Goal: Task Accomplishment & Management: Use online tool/utility

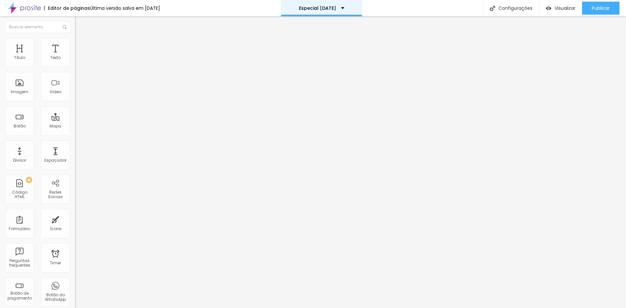
click at [333, 6] on p "Especial [DATE]" at bounding box center [317, 8] width 37 height 5
click at [396, 6] on div "Editor de páginas Última versão salva em [DATE] Especial [DATE] Configurações C…" at bounding box center [313, 8] width 626 height 16
click at [80, 26] on img "button" at bounding box center [82, 23] width 5 height 5
click at [75, 39] on li "Avançado" at bounding box center [112, 41] width 75 height 7
click at [75, 37] on img at bounding box center [78, 34] width 6 height 6
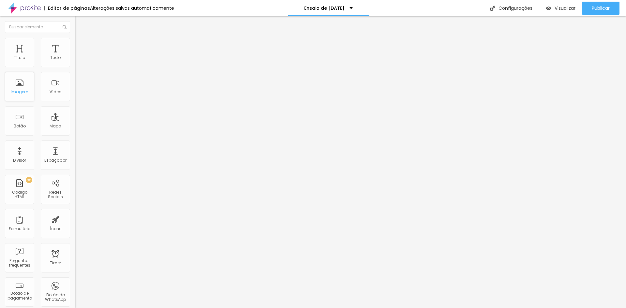
click at [17, 81] on div "Imagem" at bounding box center [19, 86] width 29 height 29
click at [26, 87] on div "Imagem" at bounding box center [19, 86] width 29 height 29
click at [75, 59] on span "Completo" at bounding box center [85, 57] width 20 height 6
click at [75, 41] on img at bounding box center [78, 41] width 6 height 6
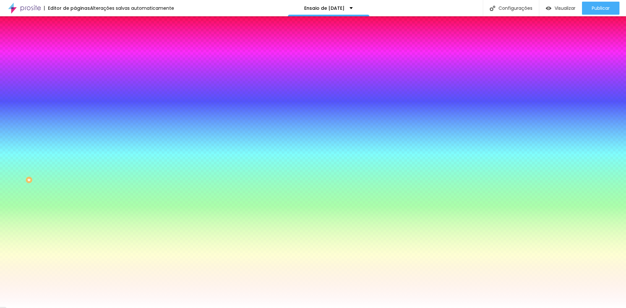
click at [75, 60] on span "Trocar imagem" at bounding box center [93, 57] width 36 height 6
click at [81, 38] on span "Conteúdo" at bounding box center [91, 36] width 20 height 6
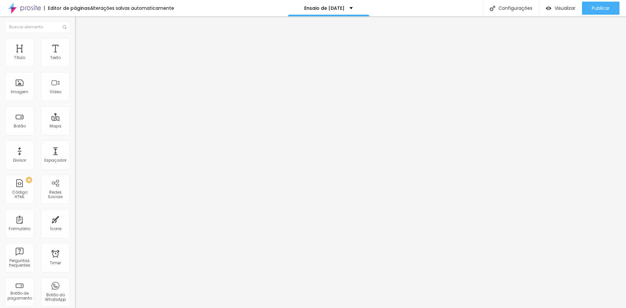
click at [75, 59] on span "Completo" at bounding box center [85, 57] width 20 height 6
click at [75, 63] on span "Encaixotado" at bounding box center [87, 61] width 25 height 6
click at [75, 43] on li "Estilo" at bounding box center [112, 41] width 75 height 7
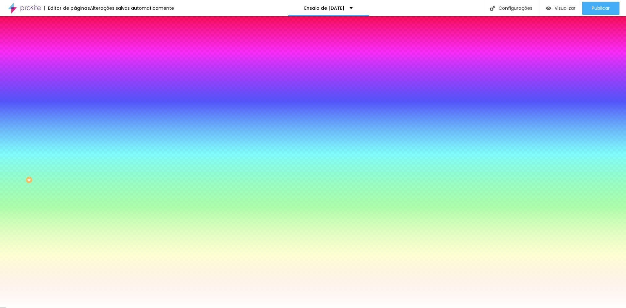
click at [75, 68] on span "Nenhum" at bounding box center [83, 65] width 17 height 6
click at [75, 78] on span "Parallax" at bounding box center [83, 75] width 16 height 6
click at [75, 38] on li "Conteúdo" at bounding box center [112, 34] width 75 height 7
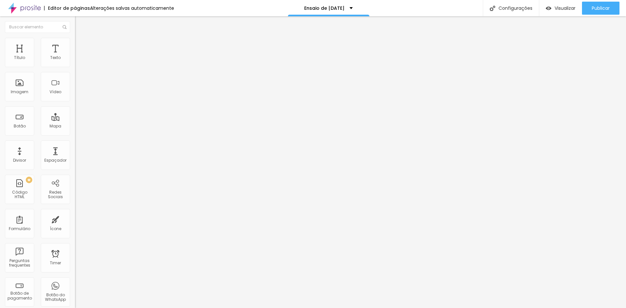
click at [75, 59] on span "Encaixotado" at bounding box center [87, 57] width 25 height 6
click at [75, 69] on div "Completo" at bounding box center [112, 67] width 75 height 4
click at [75, 44] on img at bounding box center [78, 47] width 6 height 6
type input "181"
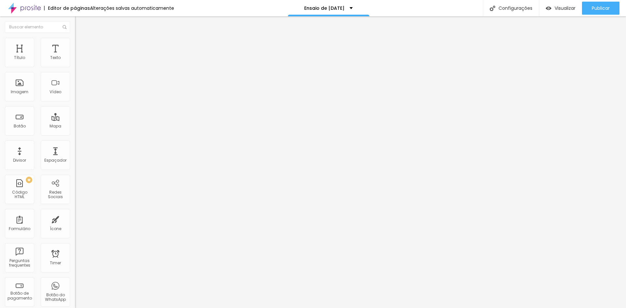
type input "266"
type input "318"
type input "376"
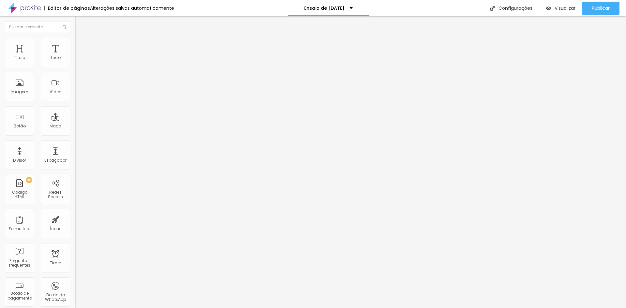
type input "376"
type input "413"
type input "445"
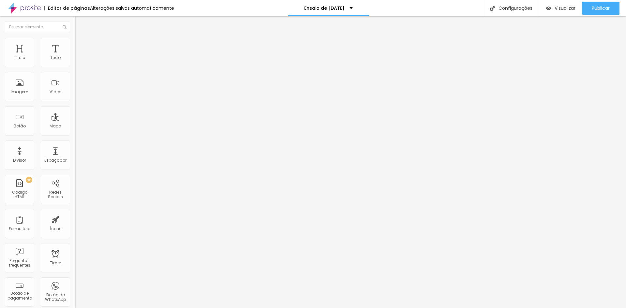
type input "455"
type input "450"
type input "445"
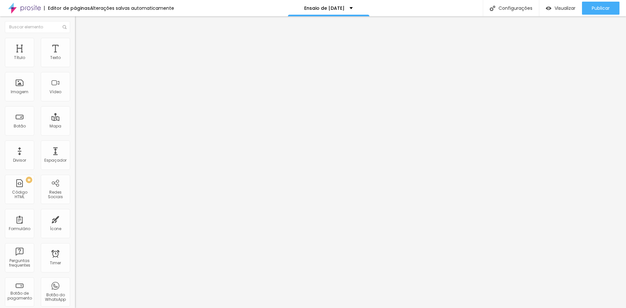
type input "445"
type input "439"
type input "434"
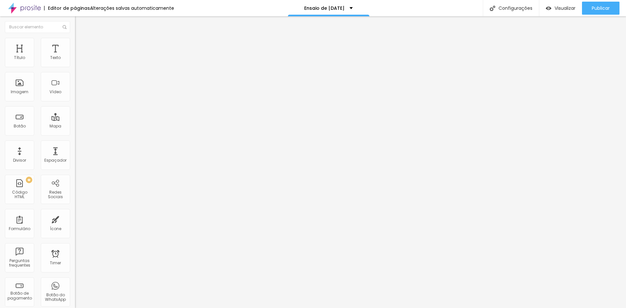
type input "429"
type input "424"
type input "418"
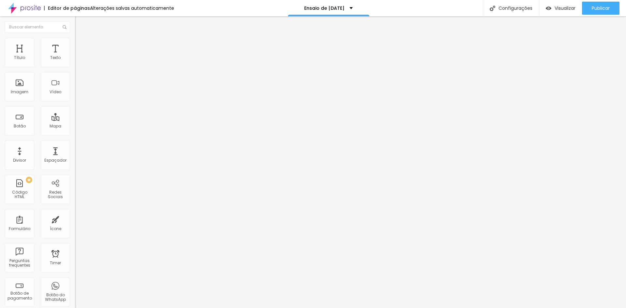
type input "418"
type input "413"
type input "418"
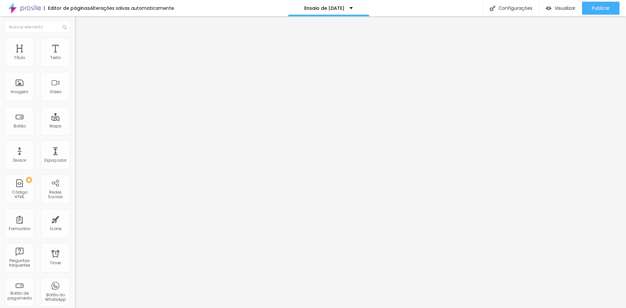
type input "424"
type input "429"
type input "434"
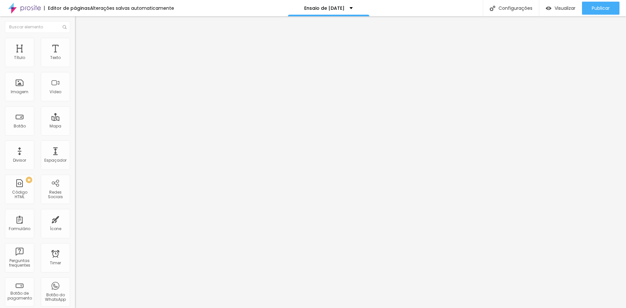
type input "434"
type input "439"
type input "450"
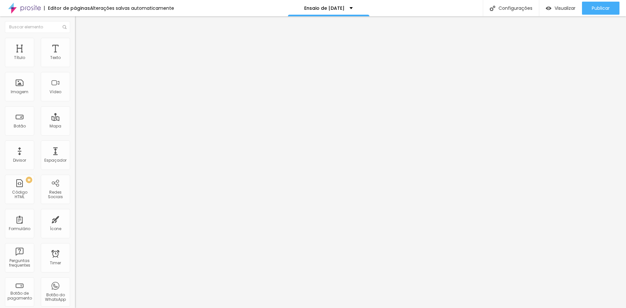
type input "455"
type input "461"
type input "466"
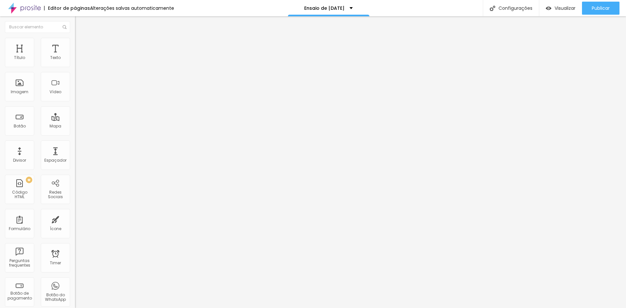
type input "466"
type input "461"
type input "455"
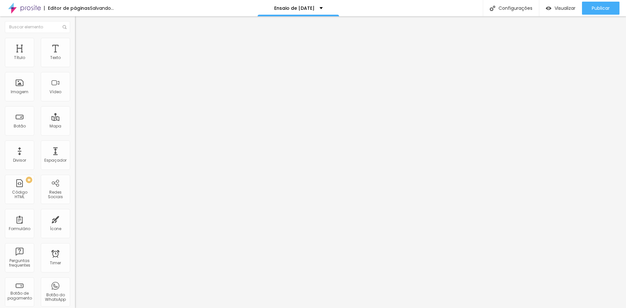
type input "450"
type input "445"
type input "439"
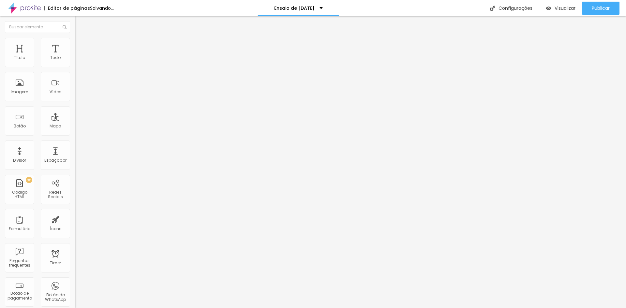
type input "439"
type input "434"
type input "429"
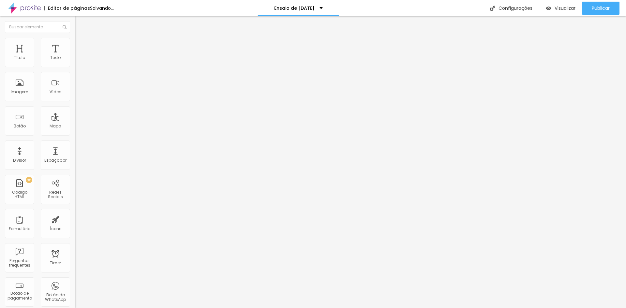
type input "424"
type input "413"
type input "408"
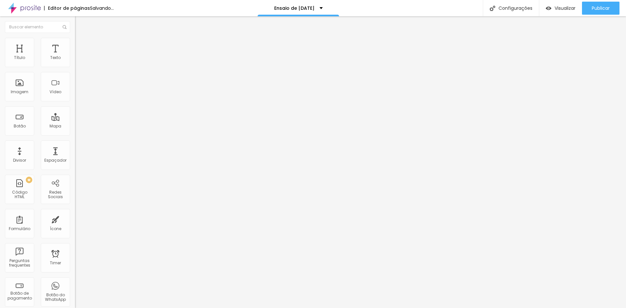
type input "408"
type input "397"
type input "387"
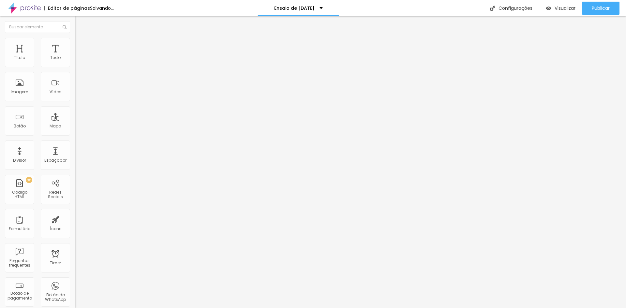
type input "376"
type input "371"
type input "360"
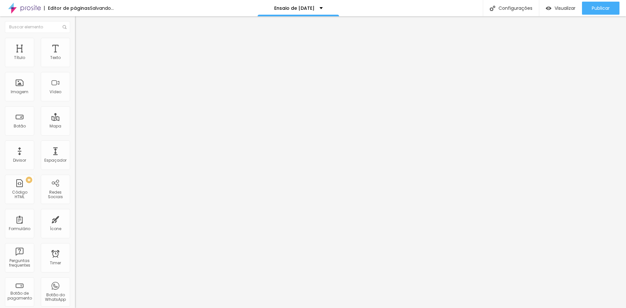
type input "360"
type input "345"
type input "334"
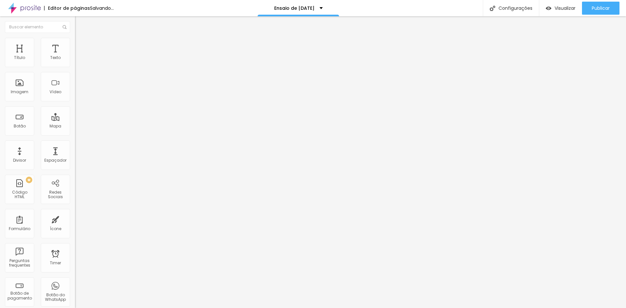
type input "324"
type input "318"
type input "313"
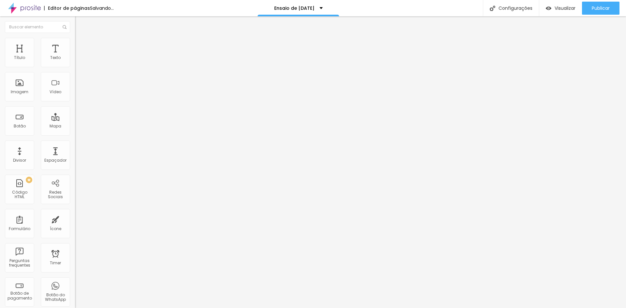
type input "313"
drag, startPoint x: 25, startPoint y: 77, endPoint x: 34, endPoint y: 85, distance: 12.0
type input "313"
click at [75, 219] on input "range" at bounding box center [96, 221] width 42 height 5
type input "5"
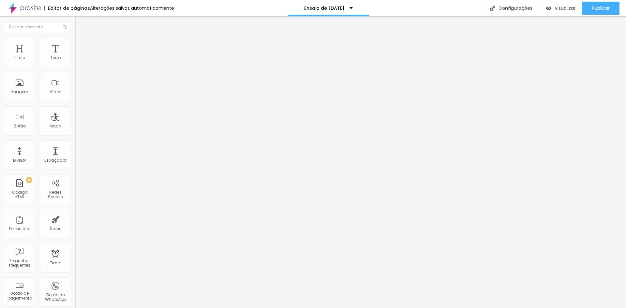
type input "5"
type input "10"
type input "15"
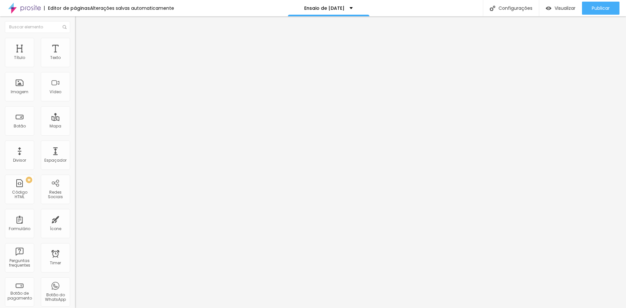
type input "20"
type input "25"
type input "30"
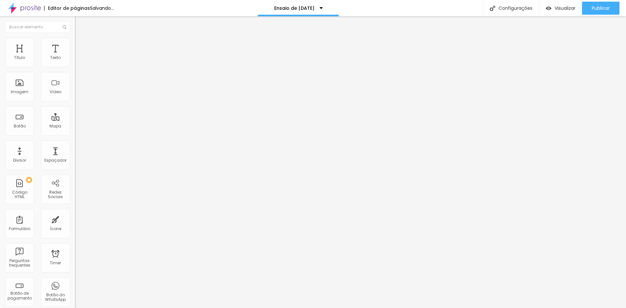
type input "30"
type input "25"
type input "20"
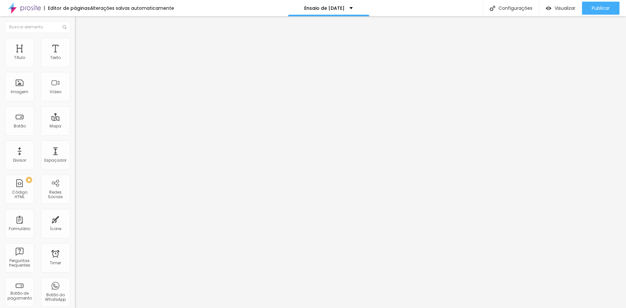
type input "15"
type input "10"
type input "5"
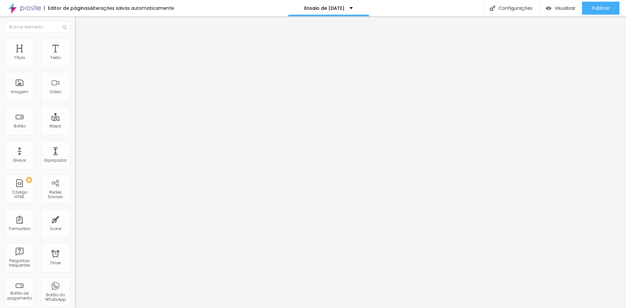
type input "5"
type input "0"
drag, startPoint x: 15, startPoint y: 65, endPoint x: 2, endPoint y: 67, distance: 12.9
click at [75, 126] on input "range" at bounding box center [96, 128] width 42 height 5
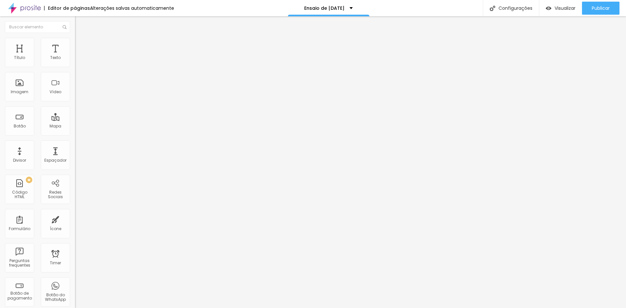
type input "318"
type input "324"
type input "334"
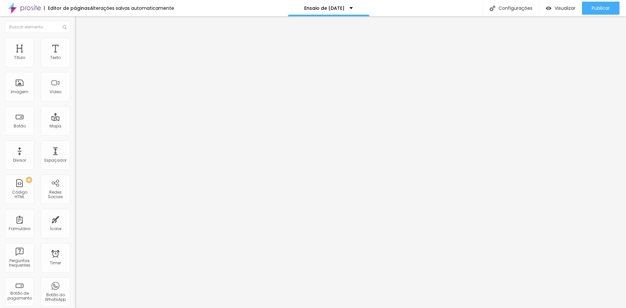
type input "334"
type input "339"
type input "345"
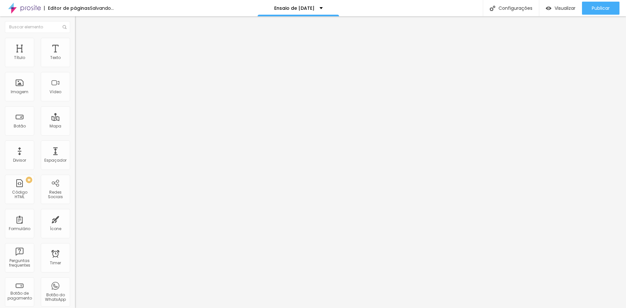
type input "350"
type input "355"
type input "350"
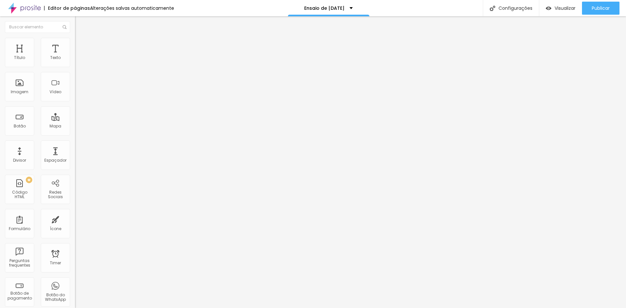
type input "350"
type input "345"
type input "339"
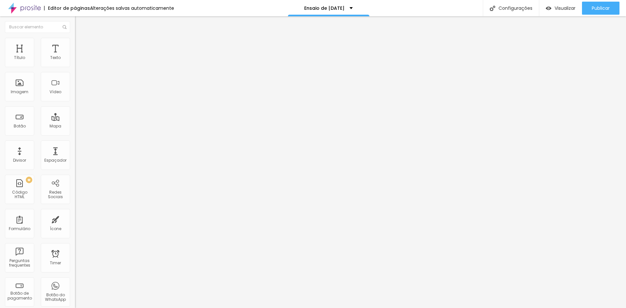
type input "334"
type input "329"
type input "324"
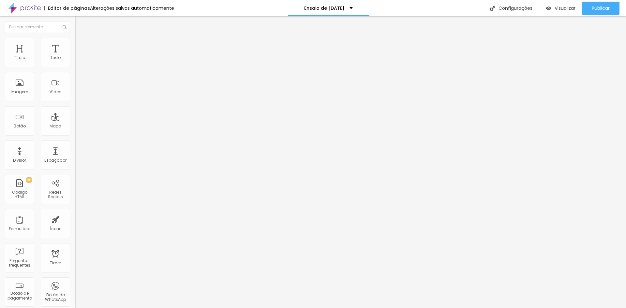
type input "324"
type input "318"
type input "313"
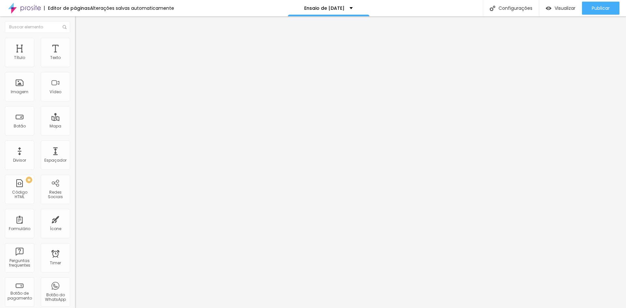
type input "308"
type input "318"
type input "324"
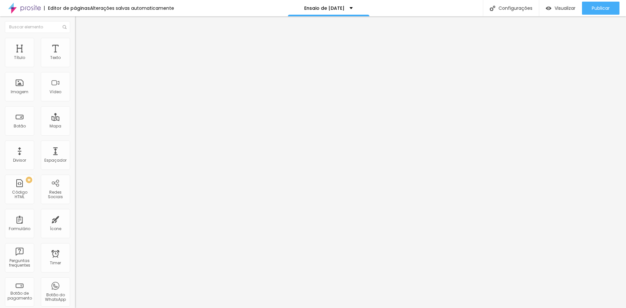
type input "324"
type input "329"
type input "339"
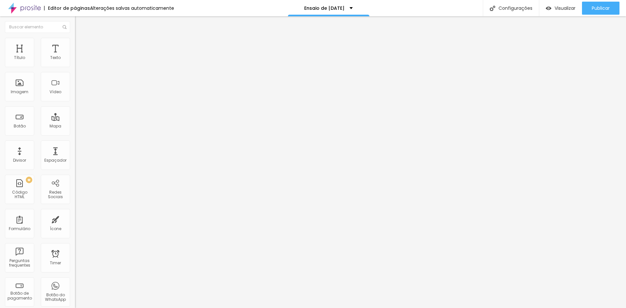
type input "345"
type input "350"
type input "355"
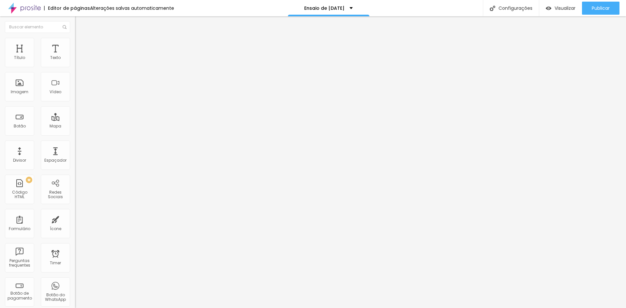
type input "355"
type input "366"
type input "371"
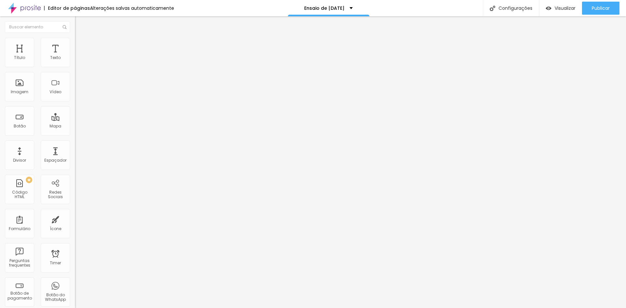
type input "382"
type input "387"
type input "392"
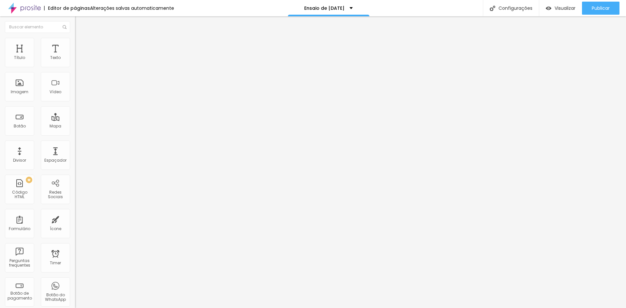
type input "392"
type input "397"
type input "403"
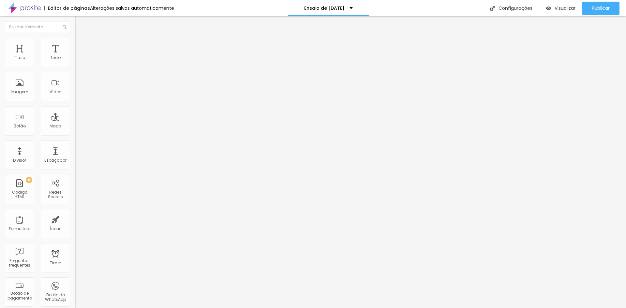
type input "408"
type input "413"
type input "418"
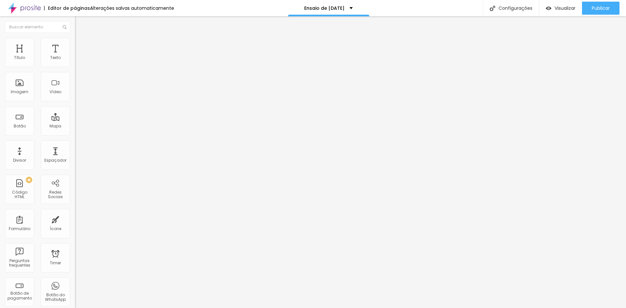
type input "418"
type input "424"
type input "429"
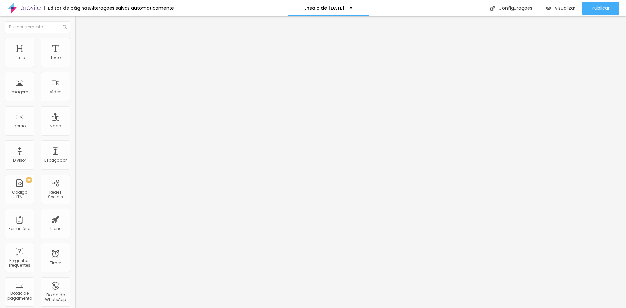
type input "434"
type input "439"
type input "445"
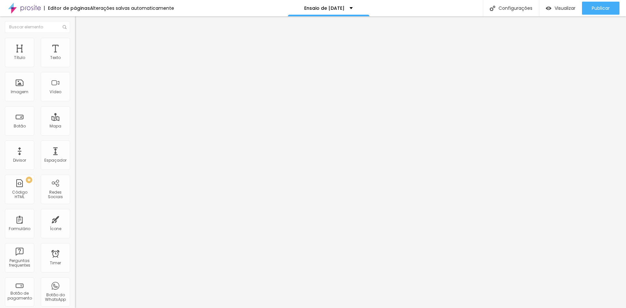
type input "445"
type input "450"
type input "455"
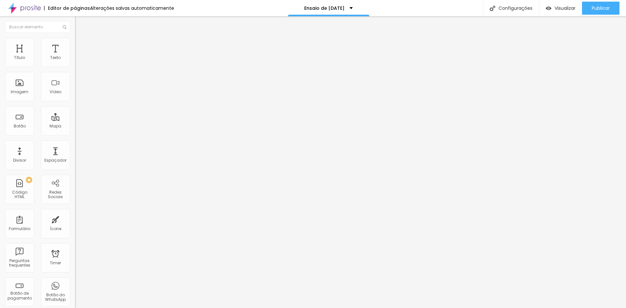
drag, startPoint x: 34, startPoint y: 78, endPoint x: 43, endPoint y: 78, distance: 9.1
click at [75, 219] on input "range" at bounding box center [96, 221] width 42 height 5
type input "461"
type input "471"
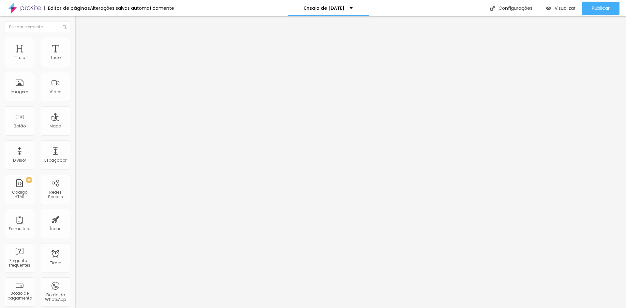
type input "471"
type input "500"
drag, startPoint x: 43, startPoint y: 76, endPoint x: 51, endPoint y: 79, distance: 9.0
type input "500"
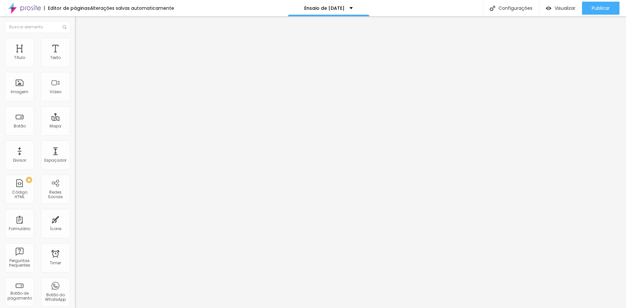
click at [75, 219] on input "range" at bounding box center [96, 221] width 42 height 5
click at [75, 63] on button "button" at bounding box center [79, 59] width 9 height 7
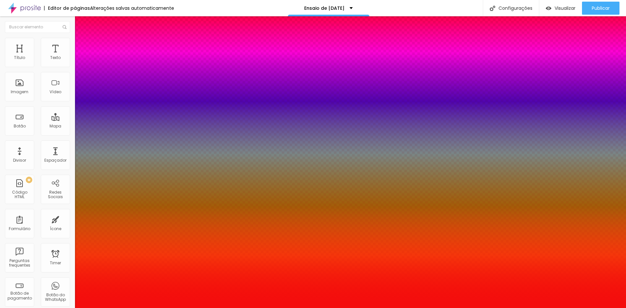
click at [443, 308] on div at bounding box center [313, 308] width 626 height 0
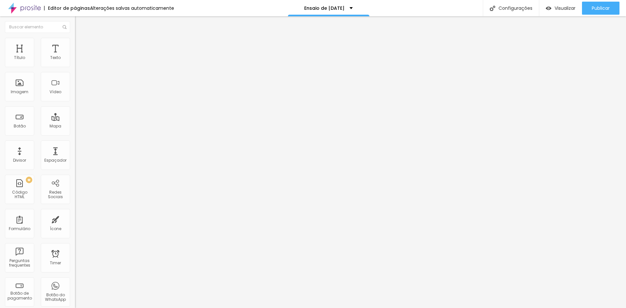
click at [75, 39] on img at bounding box center [78, 41] width 6 height 6
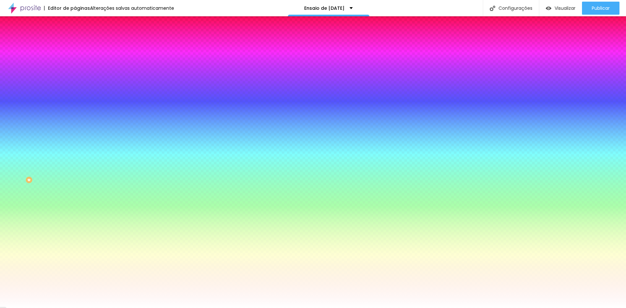
click at [75, 44] on img at bounding box center [78, 47] width 6 height 6
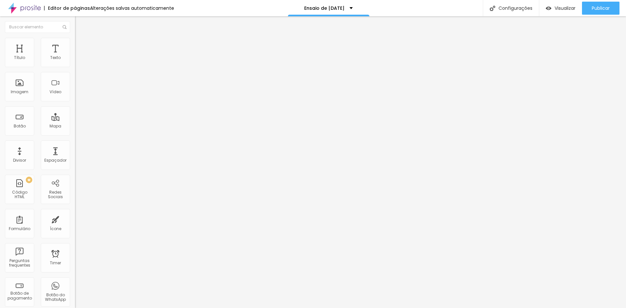
drag, startPoint x: 46, startPoint y: 78, endPoint x: 29, endPoint y: 83, distance: 17.7
click at [75, 219] on input "range" at bounding box center [96, 221] width 42 height 5
click at [75, 56] on span "Trocar imagem" at bounding box center [93, 54] width 36 height 6
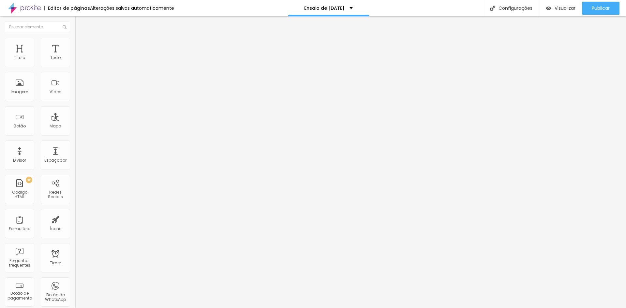
click at [75, 56] on span "Trocar imagem" at bounding box center [93, 54] width 36 height 6
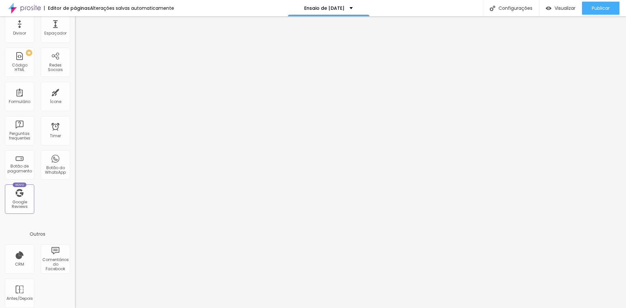
scroll to position [132, 0]
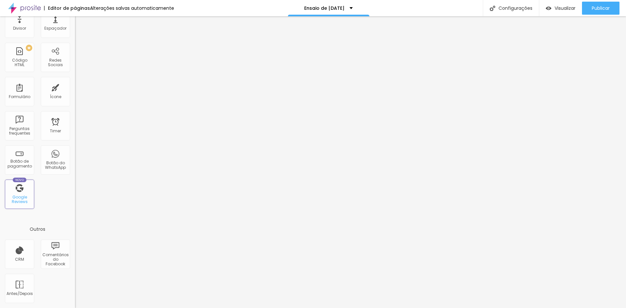
click at [19, 192] on div "Novo Google Reviews" at bounding box center [19, 194] width 29 height 29
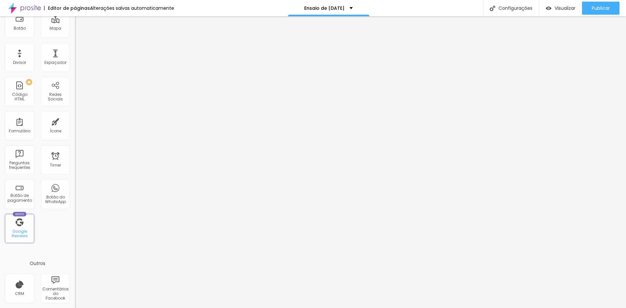
scroll to position [0, 0]
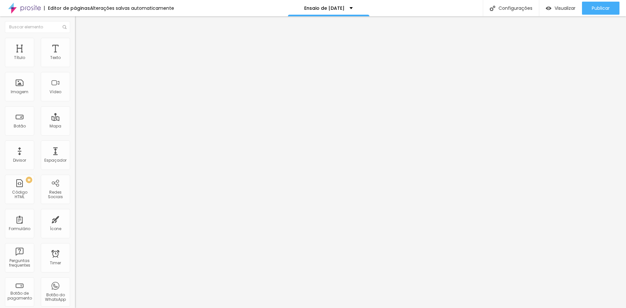
click at [75, 130] on input at bounding box center [119, 133] width 89 height 7
click at [608, 6] on span "Publicar" at bounding box center [600, 8] width 18 height 5
click at [75, 41] on img at bounding box center [78, 41] width 6 height 6
drag, startPoint x: 24, startPoint y: 84, endPoint x: 70, endPoint y: 85, distance: 46.0
click at [75, 143] on input "range" at bounding box center [96, 145] width 42 height 5
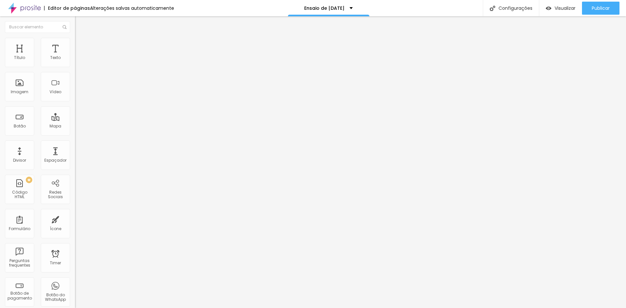
drag, startPoint x: 50, startPoint y: 71, endPoint x: 60, endPoint y: 73, distance: 10.2
click at [75, 67] on input "range" at bounding box center [96, 64] width 42 height 5
click at [81, 46] on span "Avançado" at bounding box center [92, 49] width 22 height 6
click at [75, 40] on img at bounding box center [78, 41] width 6 height 6
drag, startPoint x: 60, startPoint y: 69, endPoint x: 58, endPoint y: 63, distance: 6.6
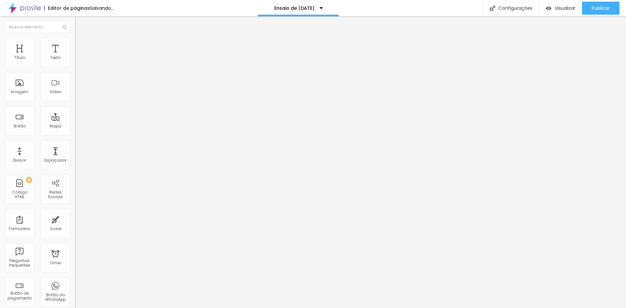
click at [75, 63] on input "range" at bounding box center [96, 64] width 42 height 5
click at [75, 38] on li "Conteúdo" at bounding box center [112, 34] width 75 height 7
click at [75, 102] on span "Original" at bounding box center [83, 99] width 16 height 6
click at [75, 114] on span "Quadrado" at bounding box center [85, 111] width 21 height 6
click at [81, 44] on span "Estilo" at bounding box center [86, 42] width 10 height 6
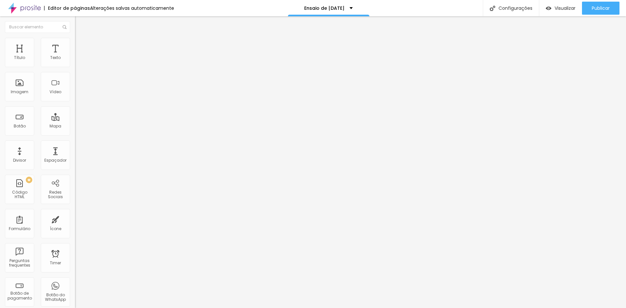
drag, startPoint x: 57, startPoint y: 71, endPoint x: 41, endPoint y: 71, distance: 15.3
click at [75, 67] on input "range" at bounding box center [96, 64] width 42 height 5
click at [75, 41] on img at bounding box center [78, 41] width 6 height 6
drag, startPoint x: 41, startPoint y: 71, endPoint x: 45, endPoint y: 75, distance: 5.3
click at [75, 67] on input "range" at bounding box center [96, 64] width 42 height 5
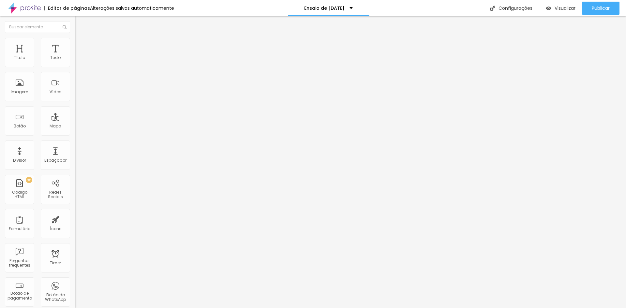
click at [75, 119] on div "Proporção Original Cinema 16:9 Padrão 4:3 Quadrado 1:1 Original" at bounding box center [112, 107] width 75 height 26
click at [75, 97] on div "Proporção" at bounding box center [112, 96] width 75 height 4
click at [75, 114] on span "Quadrado" at bounding box center [85, 111] width 21 height 6
click at [81, 44] on span "Estilo" at bounding box center [86, 42] width 10 height 6
drag, startPoint x: 24, startPoint y: 83, endPoint x: 29, endPoint y: 86, distance: 5.5
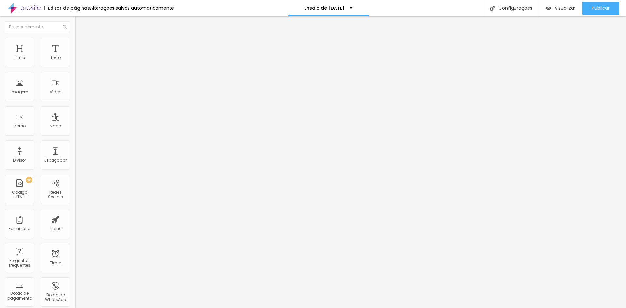
click at [75, 143] on input "range" at bounding box center [96, 145] width 42 height 5
click at [81, 38] on span "Conteúdo" at bounding box center [91, 36] width 20 height 6
click at [75, 102] on span "1:1 Quadrado" at bounding box center [88, 99] width 26 height 6
click at [75, 109] on div "Padrão 4:3" at bounding box center [112, 107] width 75 height 4
click at [75, 43] on li "Estilo" at bounding box center [112, 41] width 75 height 7
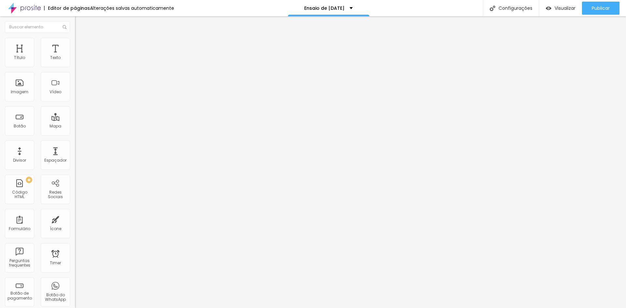
click at [75, 67] on input "range" at bounding box center [96, 64] width 42 height 5
click at [81, 38] on span "Conteúdo" at bounding box center [91, 36] width 20 height 6
click at [75, 102] on span "4:3 Padrão" at bounding box center [86, 99] width 22 height 6
click at [75, 105] on div "Cinema 16:9" at bounding box center [112, 103] width 75 height 4
click at [75, 42] on li "Estilo" at bounding box center [112, 41] width 75 height 7
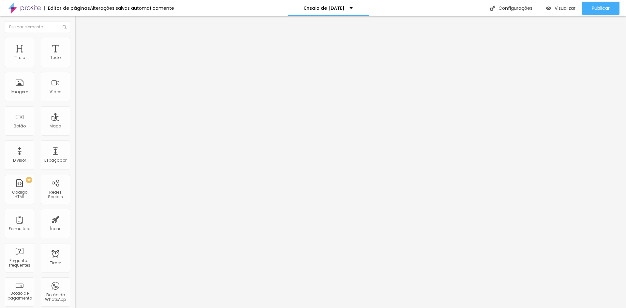
drag, startPoint x: 27, startPoint y: 84, endPoint x: 34, endPoint y: 80, distance: 7.3
click at [75, 143] on input "range" at bounding box center [96, 145] width 42 height 5
drag, startPoint x: 48, startPoint y: 69, endPoint x: 93, endPoint y: 79, distance: 45.9
click at [93, 67] on input "range" at bounding box center [96, 64] width 42 height 5
click at [81, 38] on span "Conteúdo" at bounding box center [91, 36] width 20 height 6
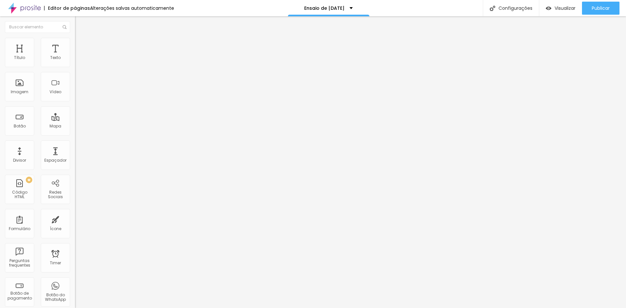
click at [75, 102] on span "16:9 Cinema" at bounding box center [87, 99] width 25 height 6
click at [75, 112] on span "Padrão" at bounding box center [82, 110] width 15 height 6
click at [75, 102] on span "4:3 Padrão" at bounding box center [86, 99] width 22 height 6
click at [75, 120] on span "Original" at bounding box center [83, 117] width 16 height 6
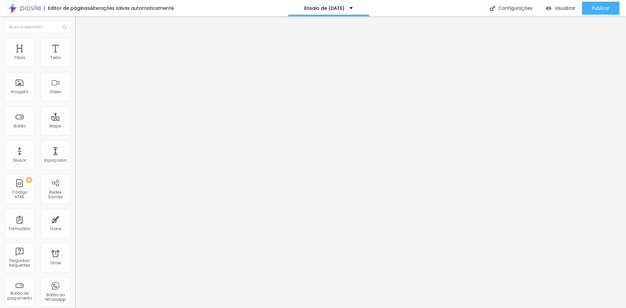
click at [75, 102] on span "1:1 Quadrado" at bounding box center [88, 99] width 26 height 6
click at [75, 119] on div "Original" at bounding box center [112, 117] width 75 height 4
click at [75, 41] on img at bounding box center [78, 41] width 6 height 6
drag, startPoint x: 56, startPoint y: 83, endPoint x: 31, endPoint y: 81, distance: 24.5
click at [75, 143] on input "range" at bounding box center [96, 145] width 42 height 5
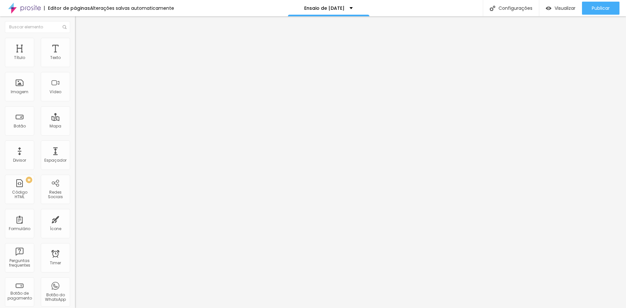
drag, startPoint x: 44, startPoint y: 70, endPoint x: 71, endPoint y: 97, distance: 38.3
click at [75, 67] on input "range" at bounding box center [96, 64] width 42 height 5
click at [75, 42] on img at bounding box center [78, 41] width 6 height 6
drag, startPoint x: 68, startPoint y: 70, endPoint x: 64, endPoint y: 69, distance: 4.2
click at [75, 67] on input "range" at bounding box center [96, 64] width 42 height 5
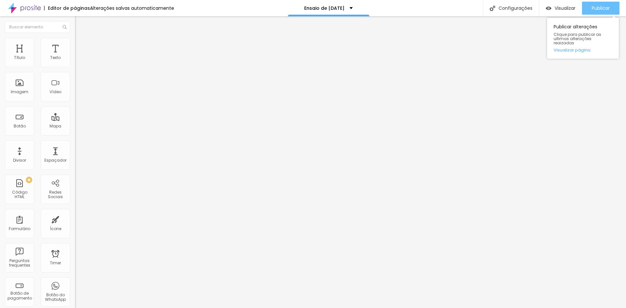
click at [607, 6] on span "Publicar" at bounding box center [600, 8] width 18 height 5
